Goal: Navigation & Orientation: Find specific page/section

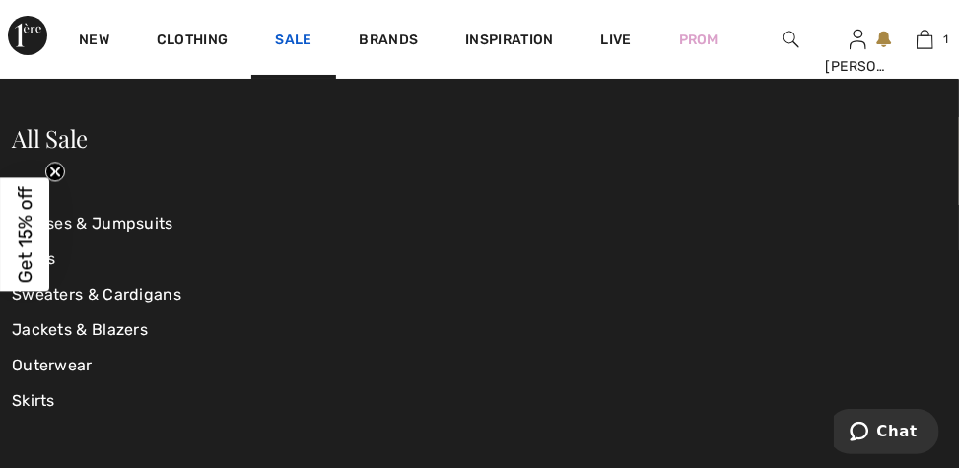
click at [303, 40] on link "Sale" at bounding box center [293, 42] width 36 height 21
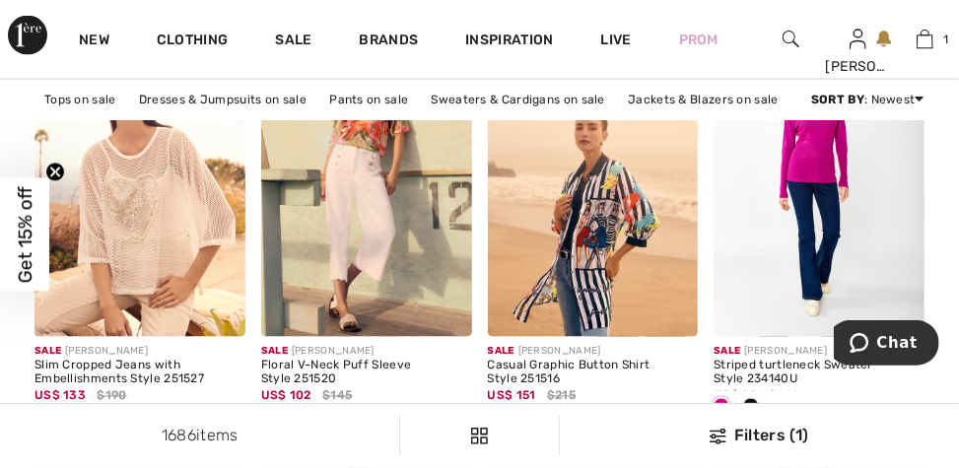
scroll to position [1220, 0]
